Goal: Task Accomplishment & Management: Manage account settings

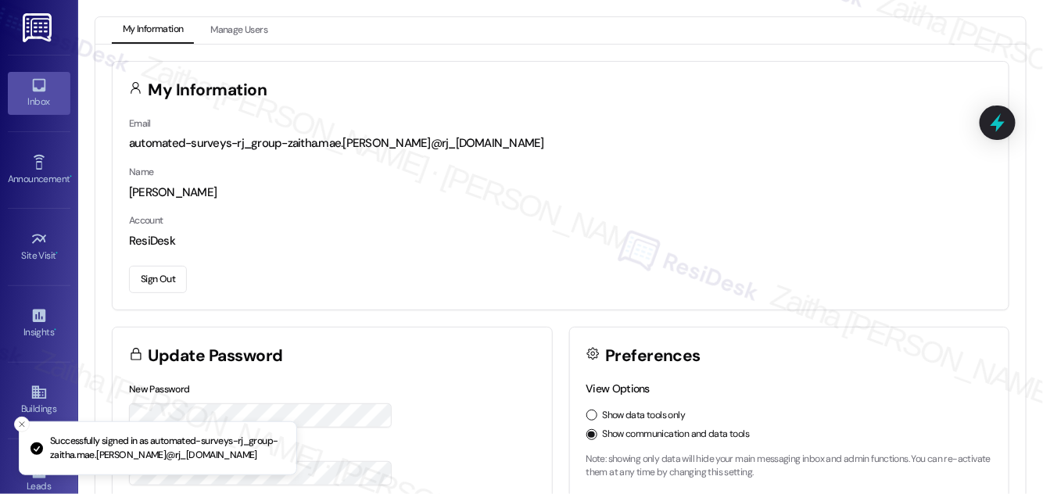
click at [42, 102] on div "Inbox" at bounding box center [39, 102] width 78 height 16
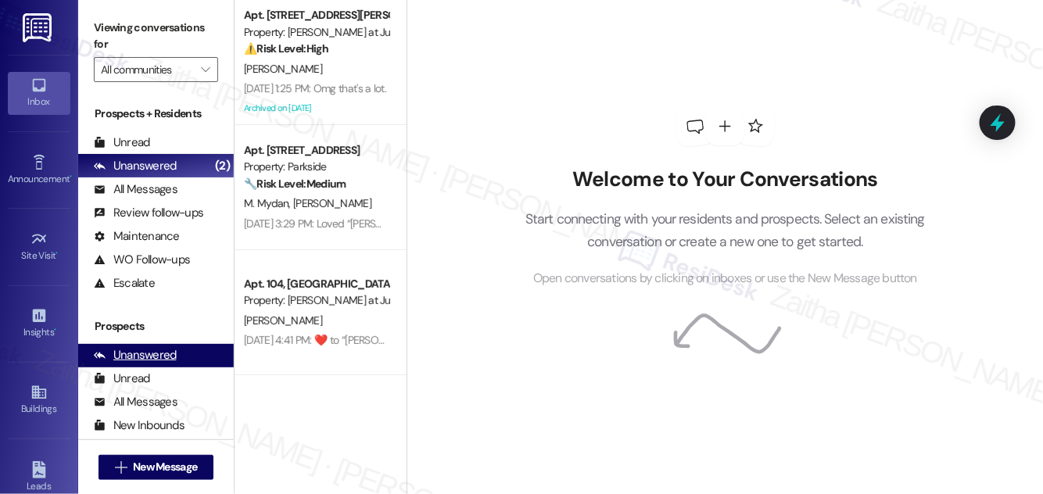
scroll to position [245, 0]
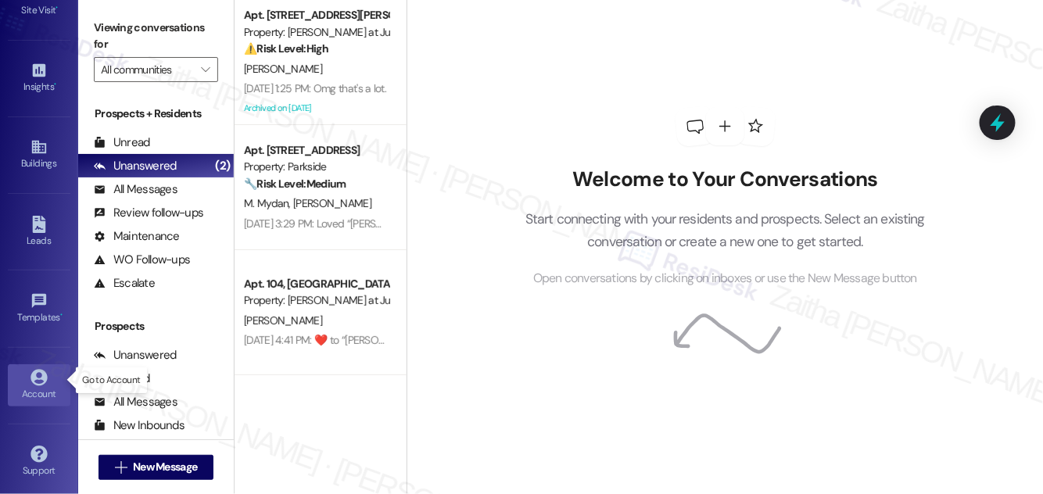
click at [41, 388] on div "Account" at bounding box center [39, 394] width 78 height 16
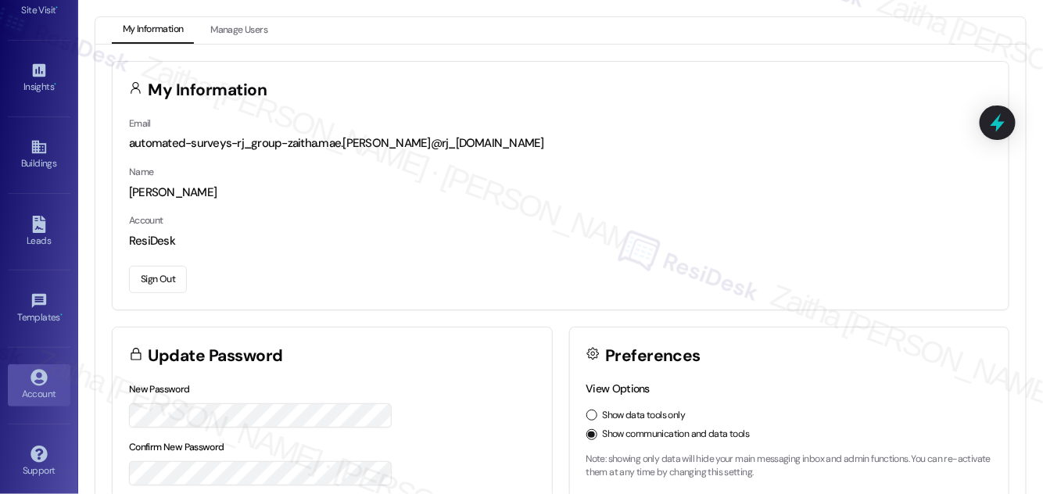
click at [177, 280] on button "Sign Out" at bounding box center [158, 279] width 58 height 27
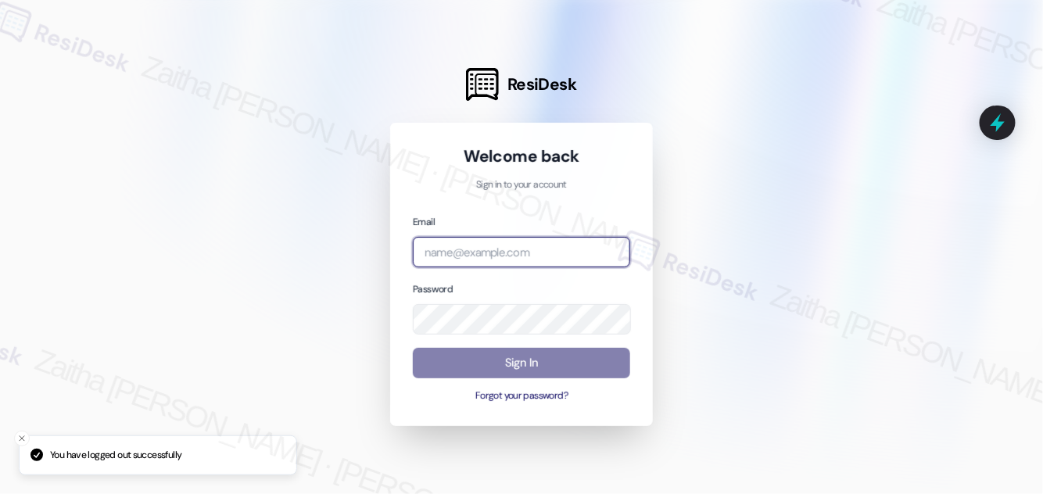
click at [479, 258] on input "email" at bounding box center [521, 252] width 217 height 30
type input "automated-surveys-meridian_management-zaitha.mae.[PERSON_NAME]@meridian_[DOMAIN…"
